Goal: Task Accomplishment & Management: Use online tool/utility

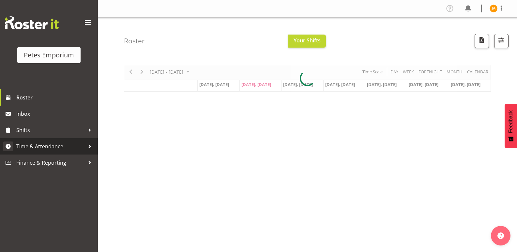
click at [65, 146] on span "Time & Attendance" at bounding box center [50, 146] width 68 height 10
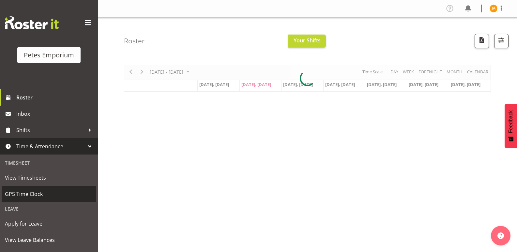
click at [38, 192] on span "GPS Time Clock" at bounding box center [49, 194] width 88 height 10
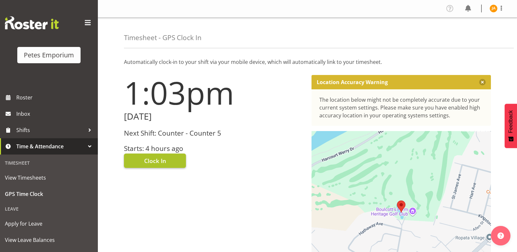
click at [162, 161] on span "Clock In" at bounding box center [155, 160] width 22 height 8
